Goal: Go to known website: Go to known website

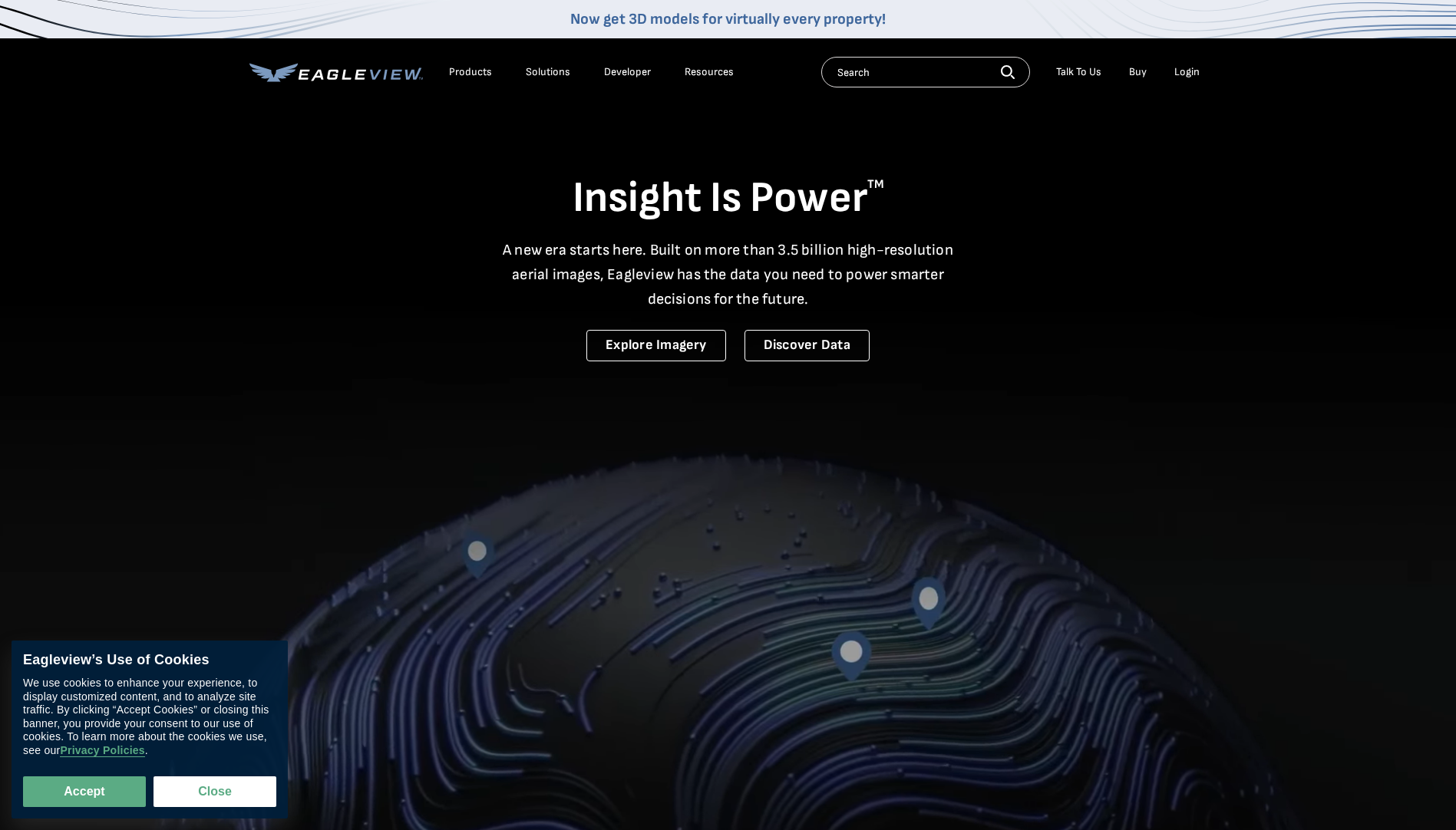
click at [1187, 68] on div "Login" at bounding box center [1187, 71] width 26 height 14
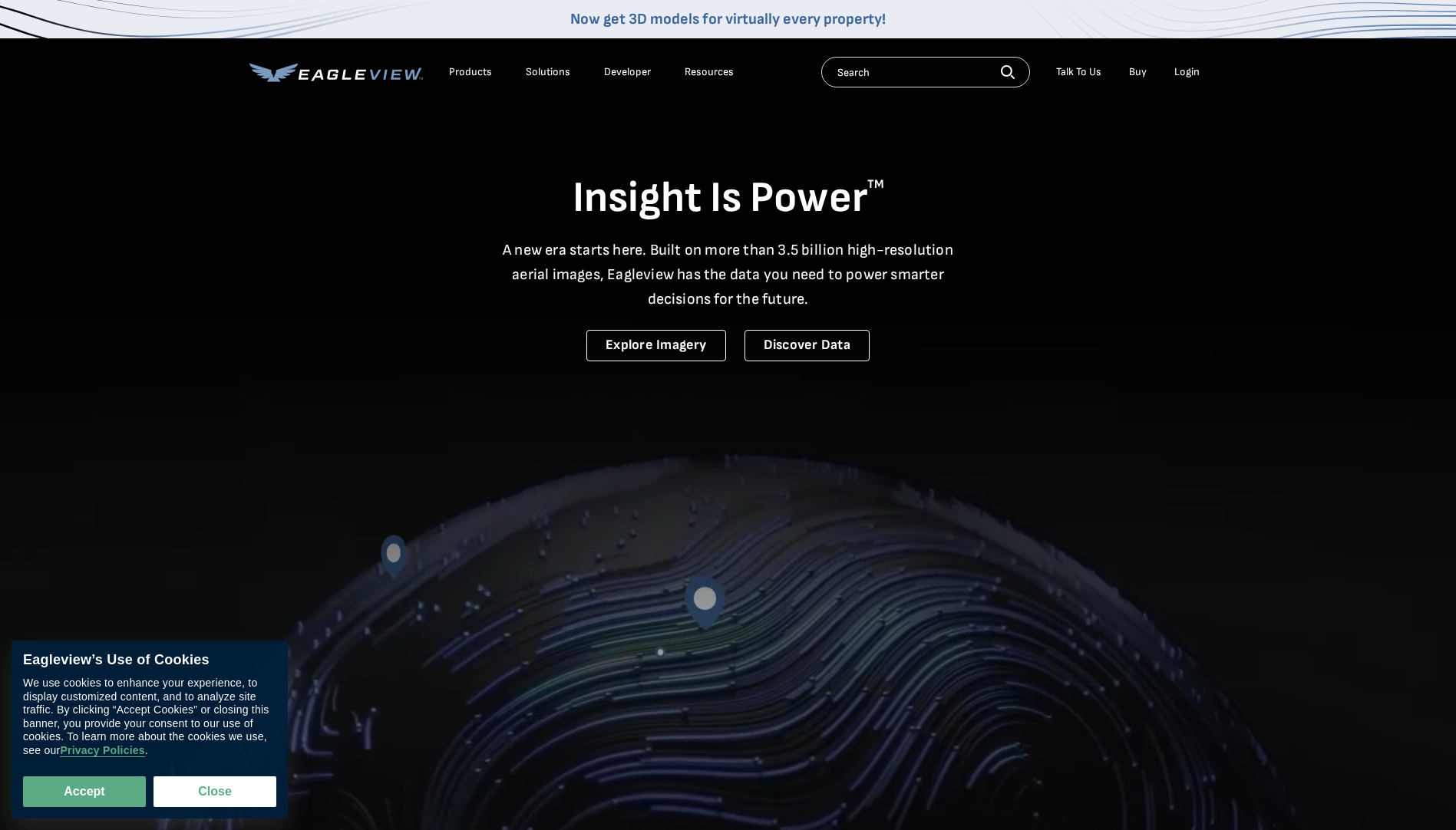
click at [1187, 72] on div "Login" at bounding box center [1187, 71] width 26 height 14
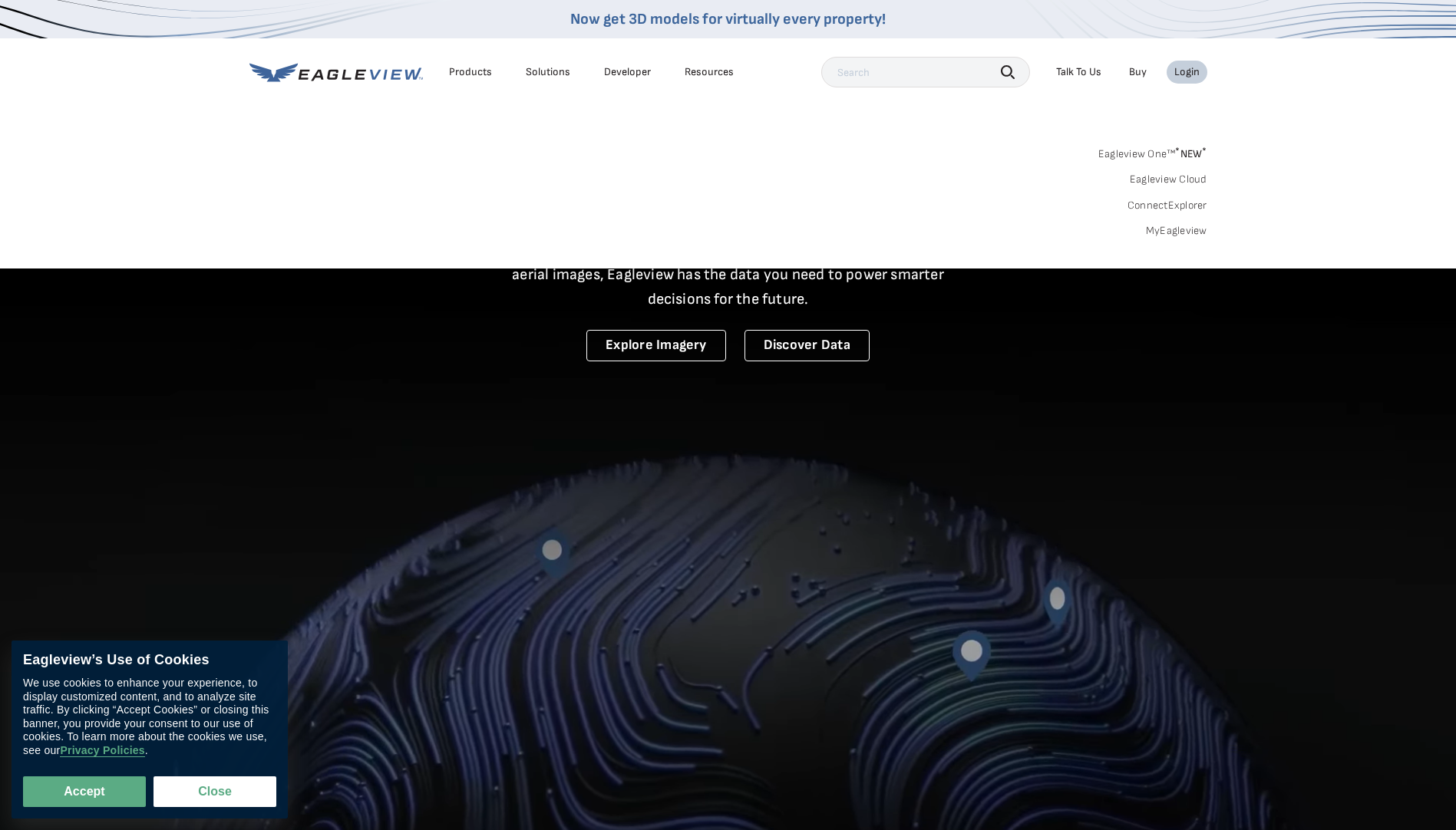
click at [1176, 237] on link "MyEagleview" at bounding box center [1176, 230] width 61 height 14
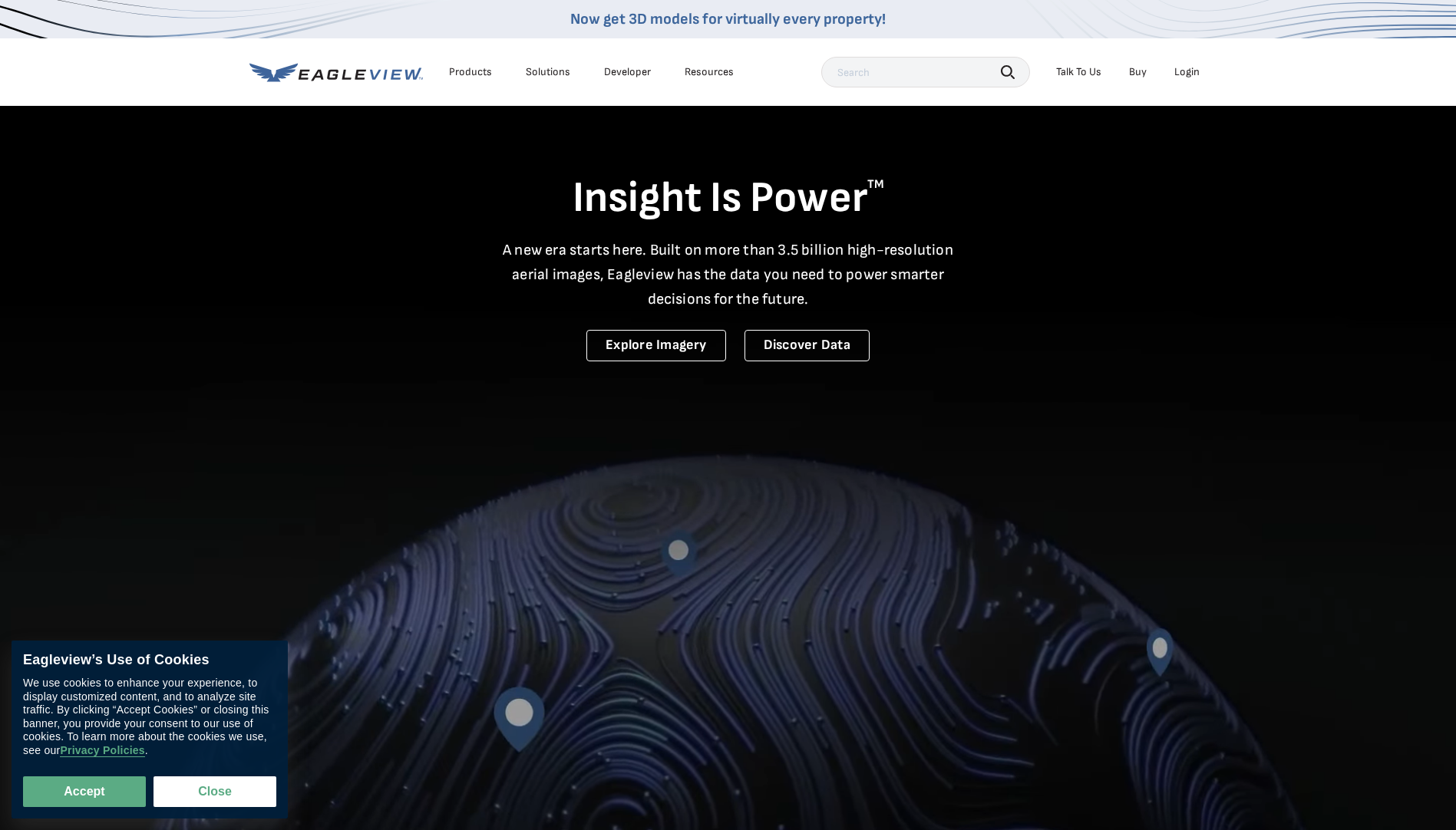
click at [1194, 73] on div "Login" at bounding box center [1187, 71] width 26 height 14
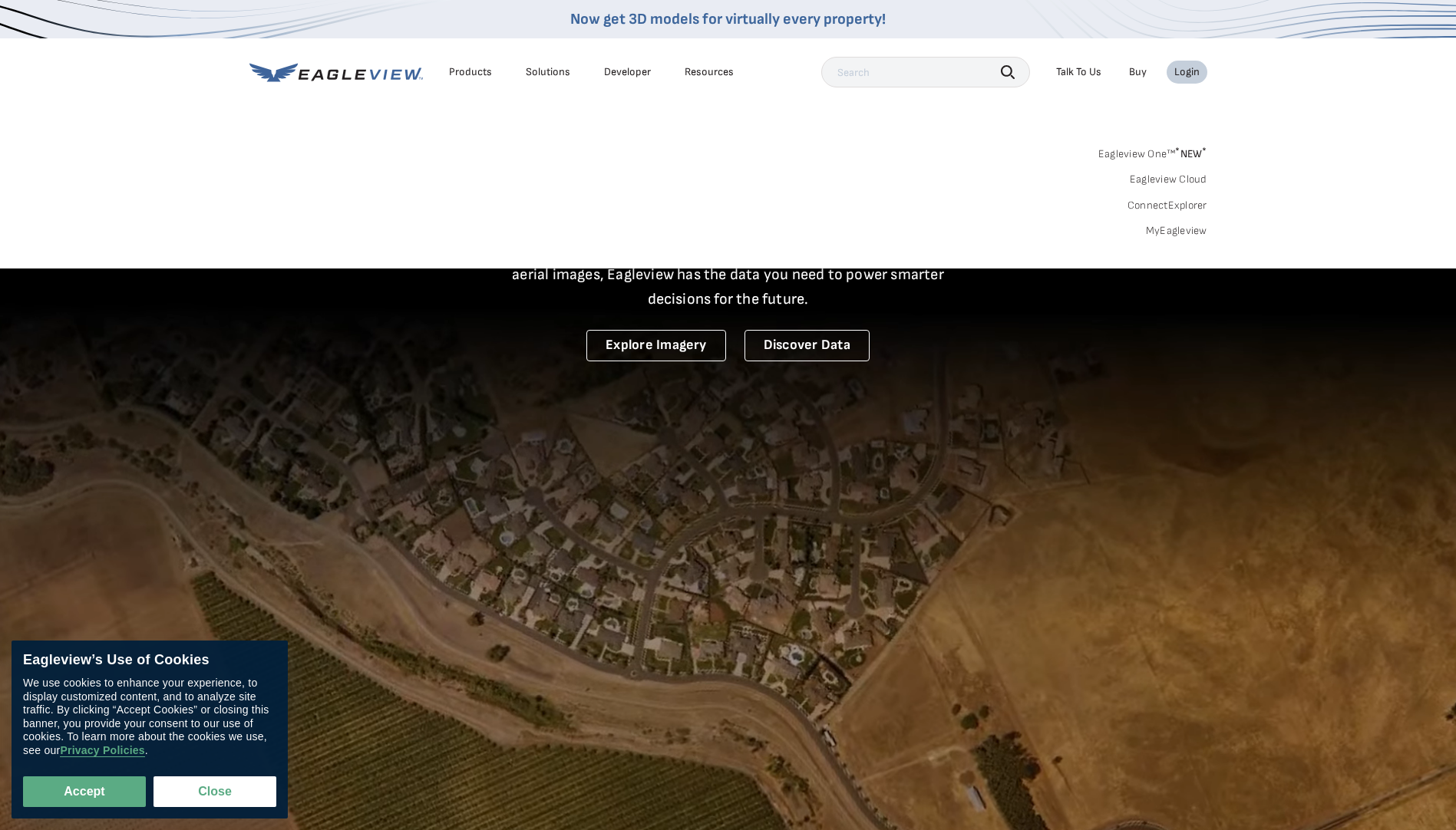
click at [1165, 179] on link "Eagleview Cloud" at bounding box center [1168, 179] width 78 height 14
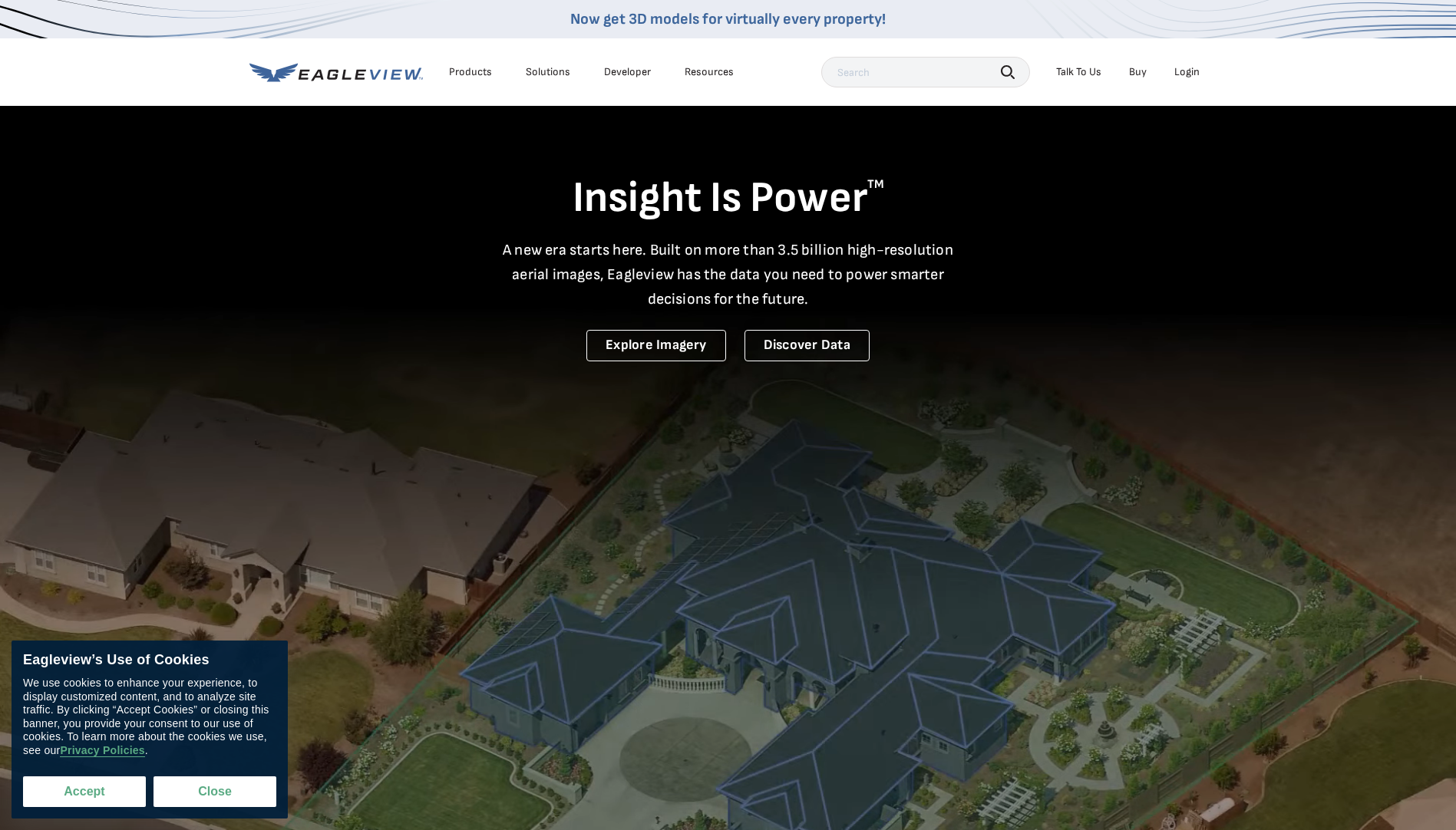
click at [84, 805] on button "Accept" at bounding box center [84, 793] width 122 height 31
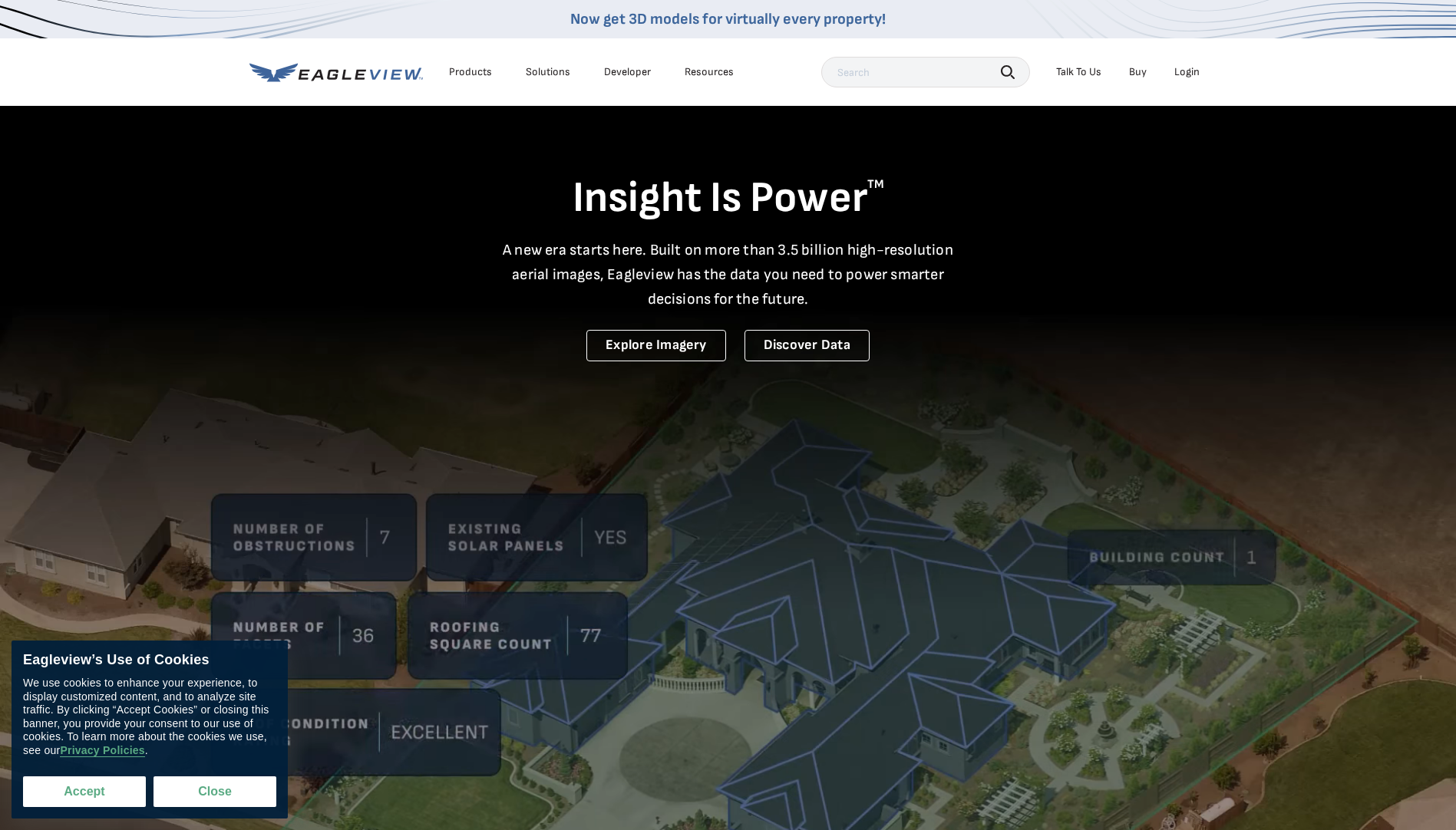
checkbox input "true"
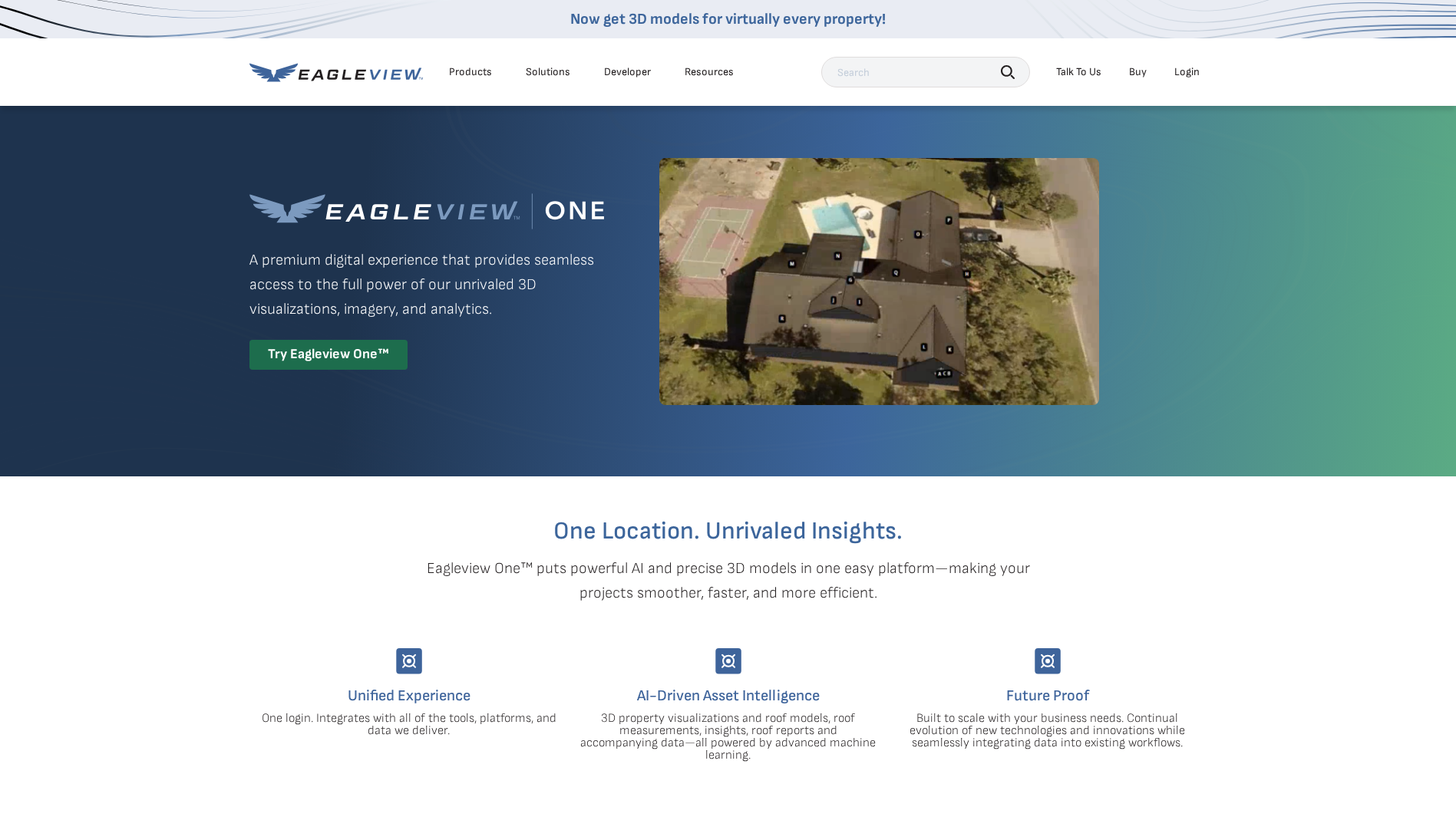
click at [1186, 77] on div "Login" at bounding box center [1187, 71] width 26 height 14
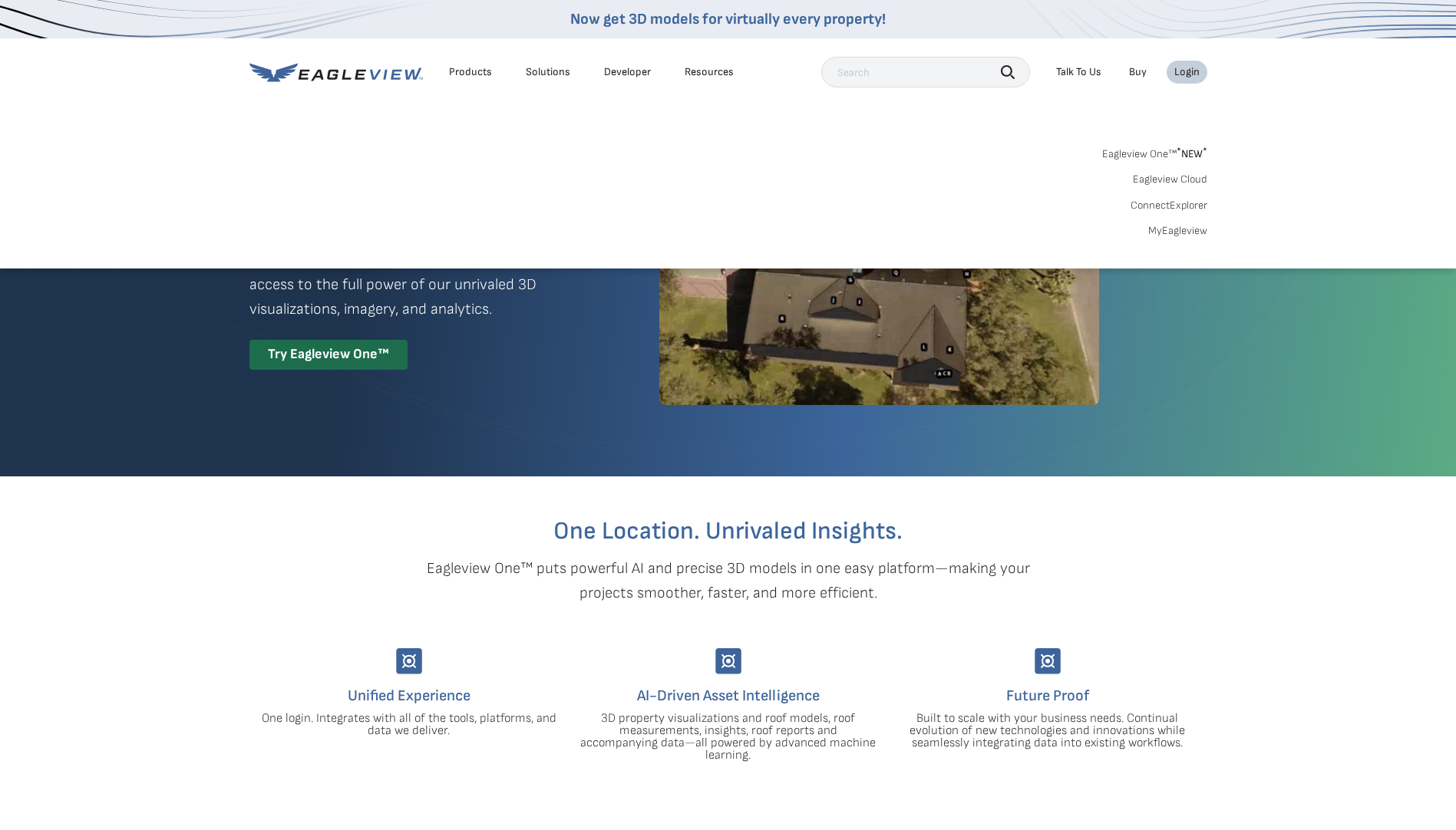
click at [1172, 181] on link "Eagleview Cloud" at bounding box center [1171, 179] width 75 height 14
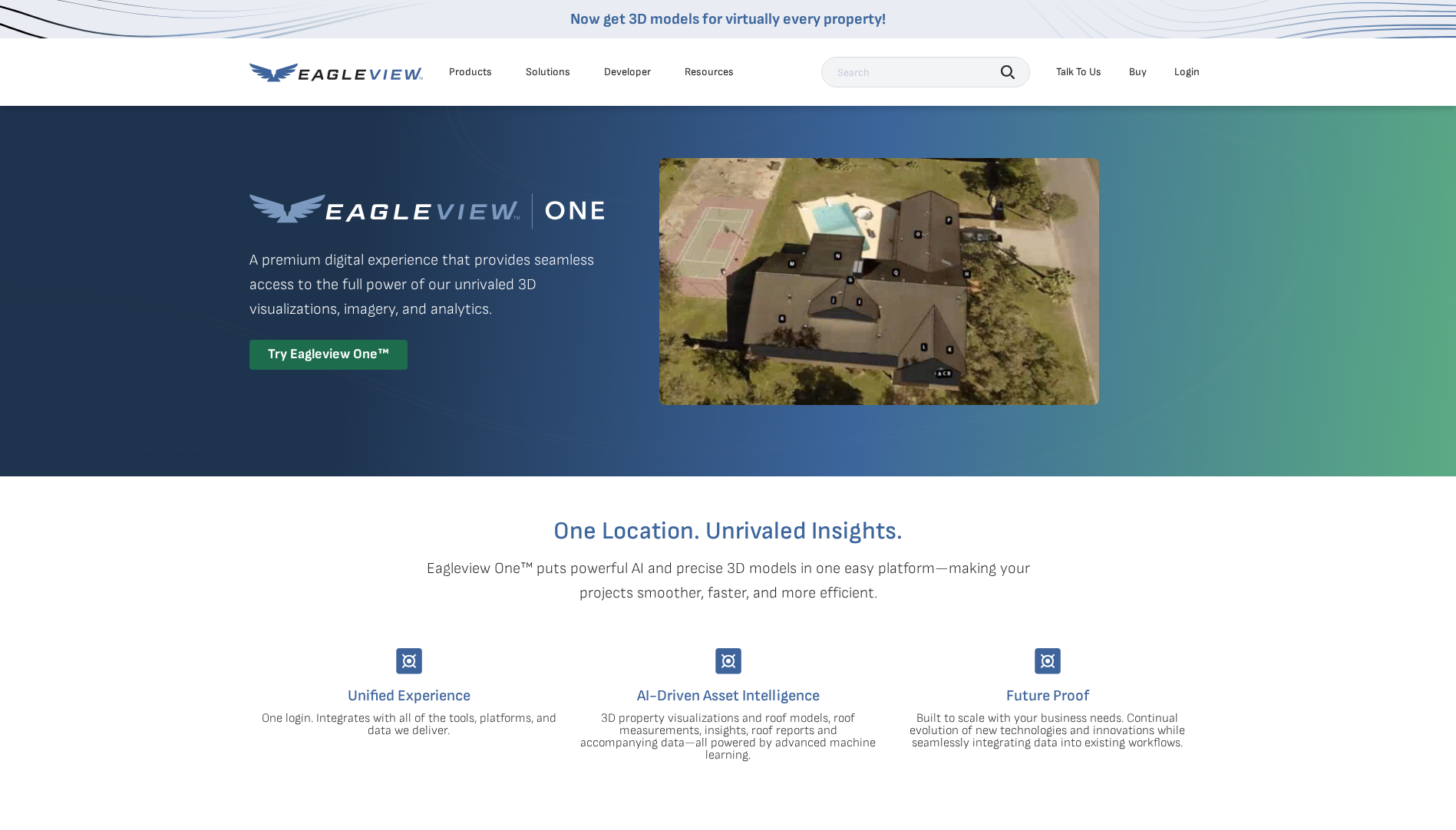
click at [1180, 73] on div "Login" at bounding box center [1187, 71] width 26 height 14
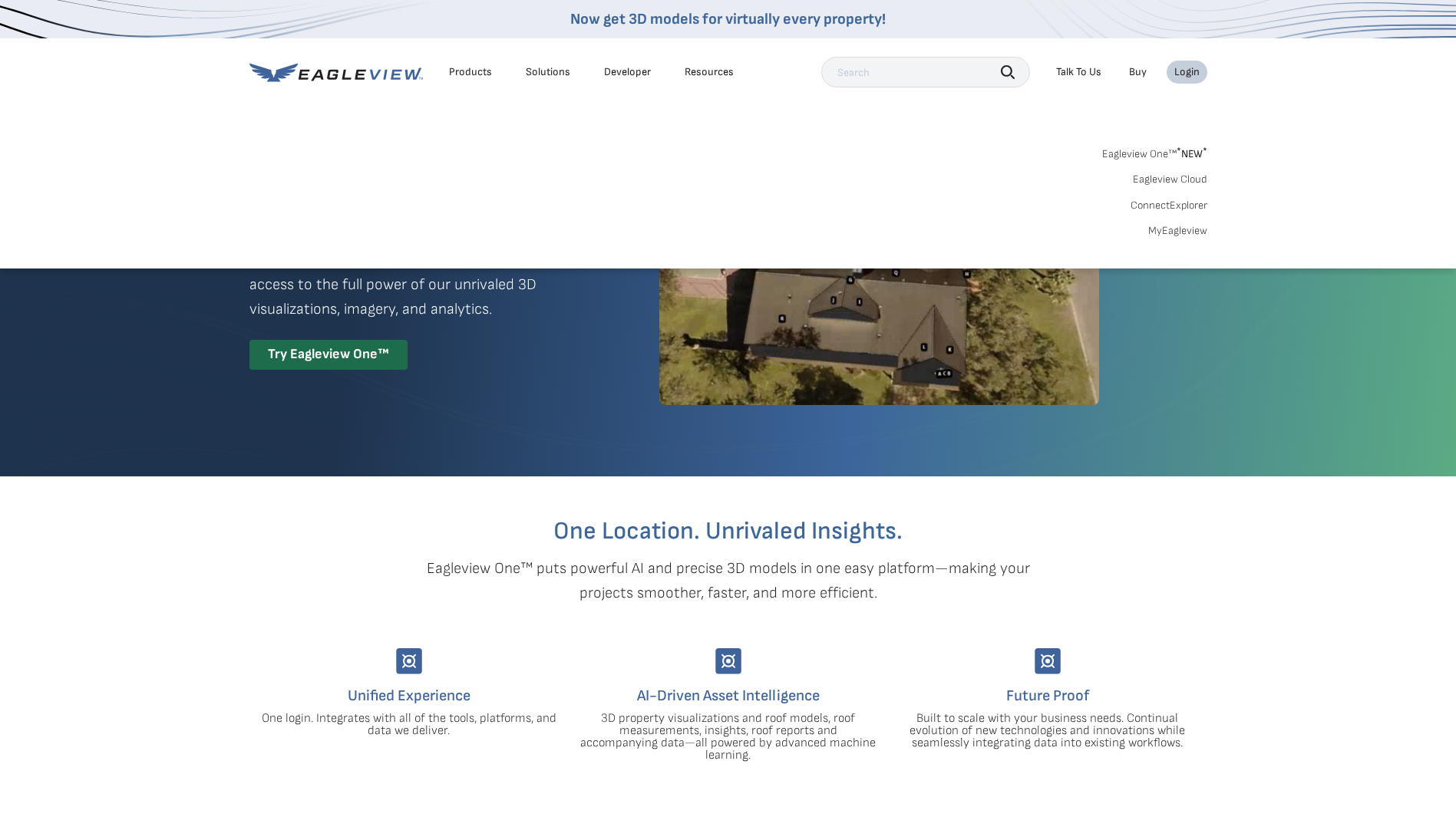
click at [1176, 235] on link "MyEagleview" at bounding box center [1177, 230] width 59 height 14
